Goal: Find specific fact: Find specific fact

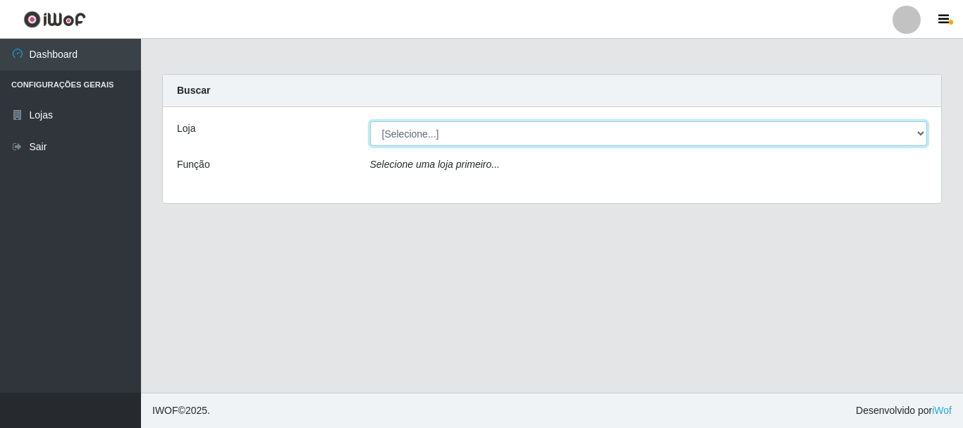
drag, startPoint x: 922, startPoint y: 130, endPoint x: 901, endPoint y: 128, distance: 20.5
click at [922, 130] on select "[Selecione...] [GEOGRAPHIC_DATA] [GEOGRAPHIC_DATA]" at bounding box center [649, 133] width 558 height 25
select select "64"
click at [370, 121] on select "[Selecione...] [GEOGRAPHIC_DATA] [GEOGRAPHIC_DATA]" at bounding box center [649, 133] width 558 height 25
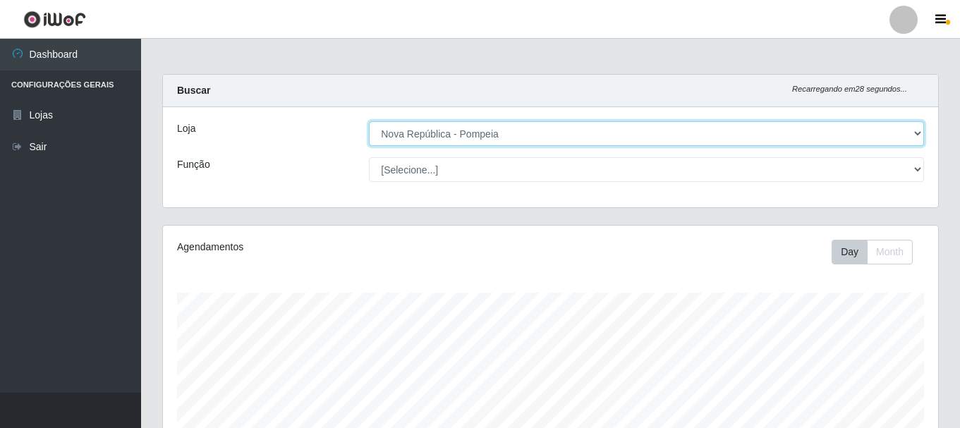
scroll to position [293, 775]
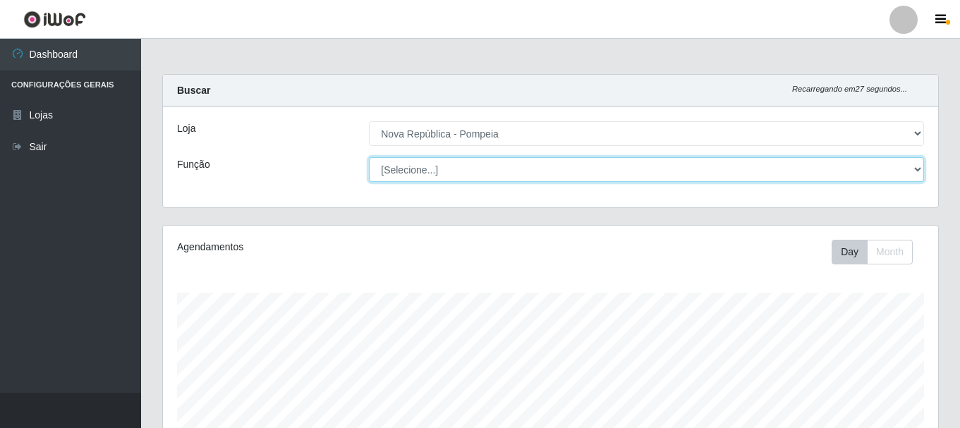
drag, startPoint x: 915, startPoint y: 166, endPoint x: 889, endPoint y: 159, distance: 26.4
click at [915, 166] on select "[Selecione...] Balconista Operador de Caixa Recepcionista Repositor" at bounding box center [646, 169] width 555 height 25
select select "22"
click at [369, 157] on select "[Selecione...] Balconista Operador de Caixa Recepcionista Repositor" at bounding box center [646, 169] width 555 height 25
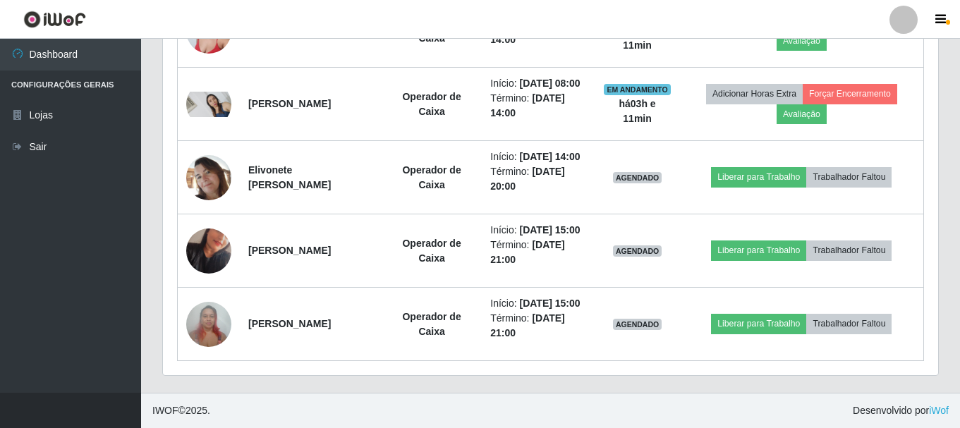
scroll to position [875, 0]
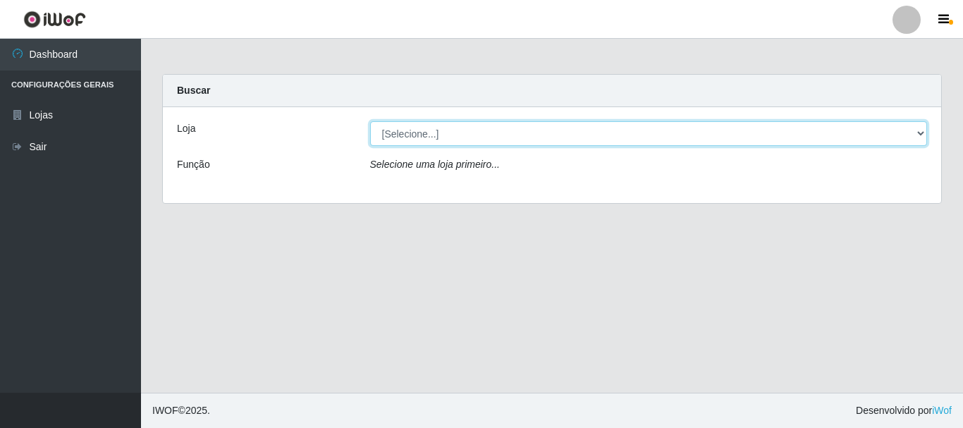
click at [458, 135] on select "[Selecione...] [GEOGRAPHIC_DATA] [GEOGRAPHIC_DATA]" at bounding box center [649, 133] width 558 height 25
select select "64"
click at [370, 121] on select "[Selecione...] [GEOGRAPHIC_DATA] [GEOGRAPHIC_DATA]" at bounding box center [649, 133] width 558 height 25
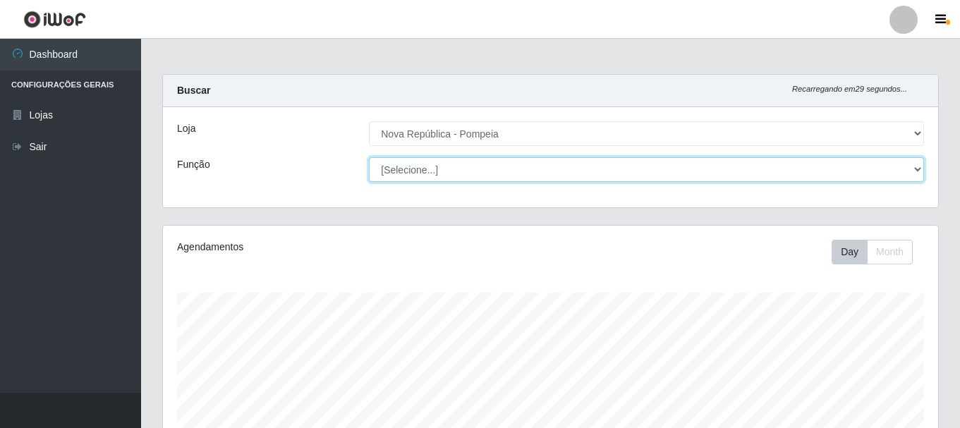
click at [469, 169] on select "[Selecione...] Balconista Operador de Caixa Recepcionista Repositor" at bounding box center [646, 169] width 555 height 25
select select "22"
click at [369, 157] on select "[Selecione...] Balconista Operador de Caixa Recepcionista Repositor" at bounding box center [646, 169] width 555 height 25
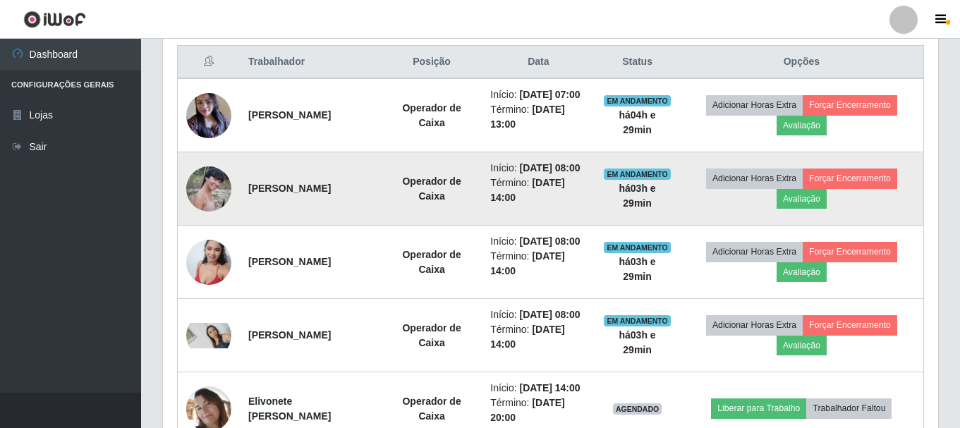
scroll to position [564, 0]
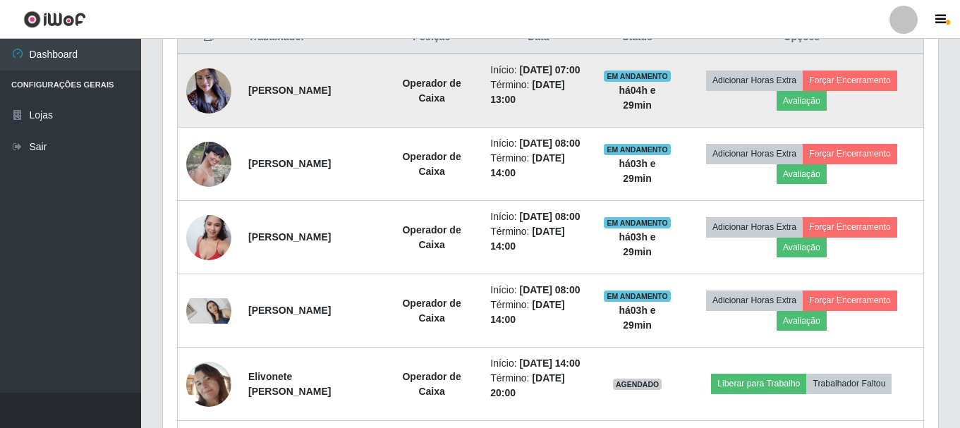
drag, startPoint x: 247, startPoint y: 90, endPoint x: 391, endPoint y: 106, distance: 144.8
click at [382, 106] on td "[PERSON_NAME]" at bounding box center [311, 91] width 142 height 74
copy strong "[PERSON_NAME]"
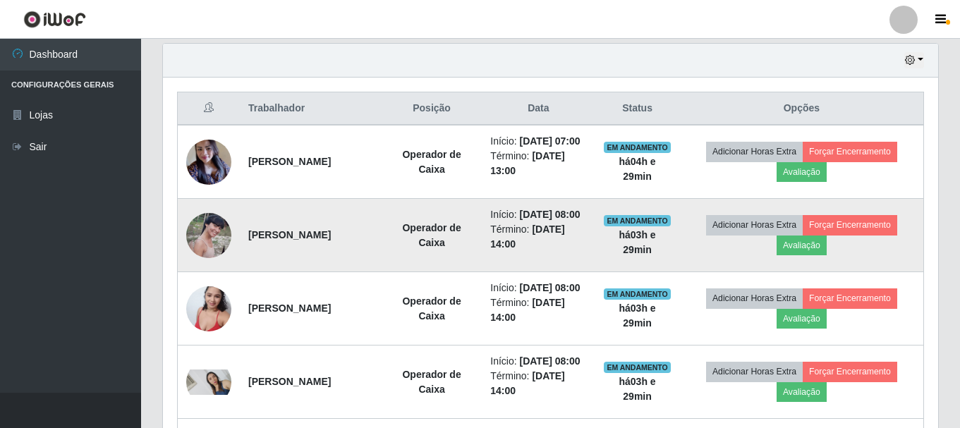
scroll to position [494, 0]
drag, startPoint x: 243, startPoint y: 257, endPoint x: 399, endPoint y: 287, distance: 158.7
click at [382, 272] on td "[PERSON_NAME]" at bounding box center [311, 234] width 142 height 73
copy strong "[PERSON_NAME]"
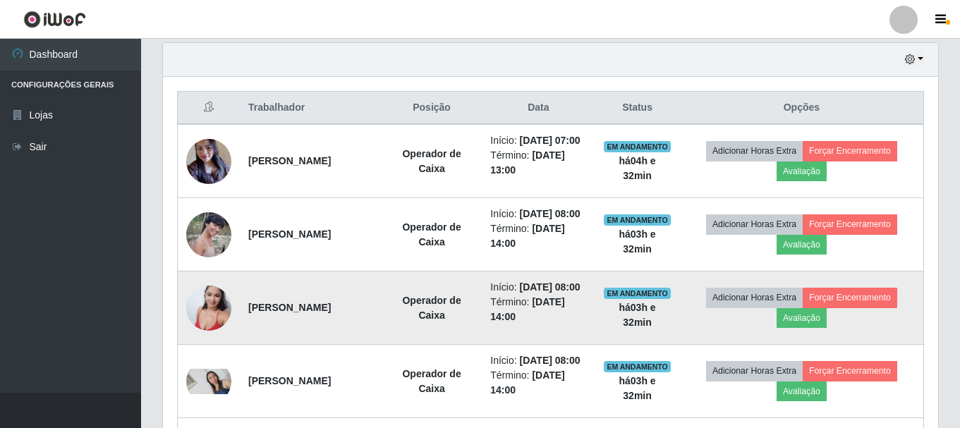
drag, startPoint x: 247, startPoint y: 344, endPoint x: 379, endPoint y: 346, distance: 131.9
click at [379, 345] on td "[PERSON_NAME]" at bounding box center [311, 308] width 142 height 73
copy strong "[PERSON_NAME]"
